Goal: Task Accomplishment & Management: Use online tool/utility

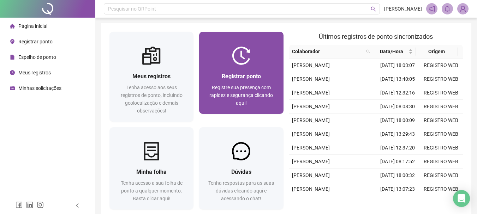
click at [268, 69] on div "Registrar ponto Registre sua presença com rapidez e segurança clicando aqui!" at bounding box center [241, 89] width 84 height 49
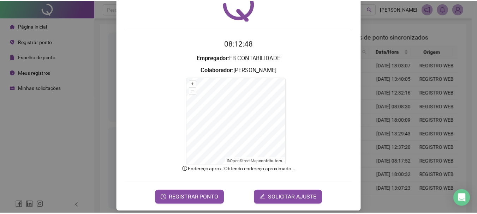
scroll to position [44, 0]
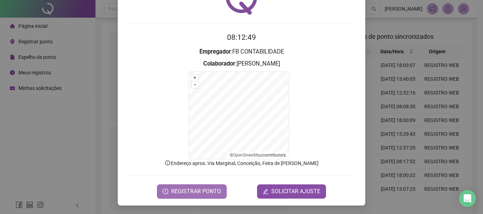
click at [181, 196] on span "REGISTRAR PONTO" at bounding box center [196, 192] width 50 height 8
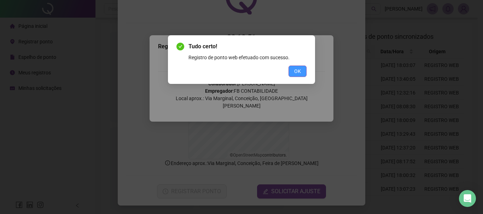
click at [301, 70] on button "OK" at bounding box center [297, 71] width 18 height 11
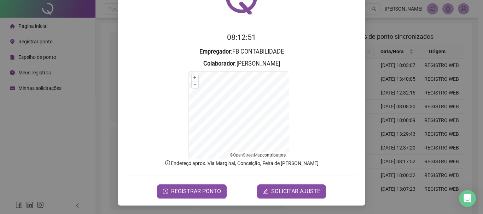
click at [84, 142] on div "Registro de ponto web 08:12:51 Empregador : FB CONTABILIDADE Colaborador : [PER…" at bounding box center [241, 107] width 483 height 214
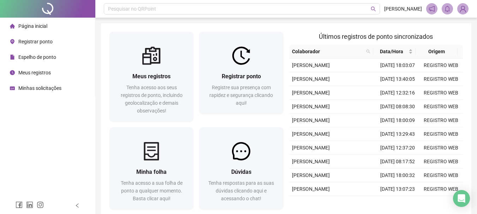
click at [49, 88] on span "Minhas solicitações" at bounding box center [39, 88] width 43 height 6
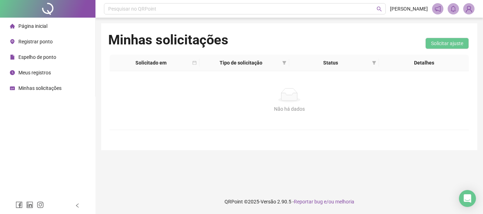
click at [43, 25] on span "Página inicial" at bounding box center [32, 26] width 29 height 6
